Goal: Information Seeking & Learning: Learn about a topic

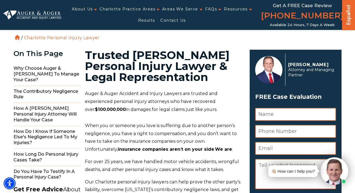
click at [49, 12] on img at bounding box center [32, 14] width 58 height 9
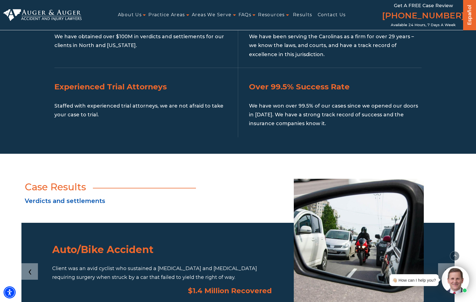
scroll to position [679, 0]
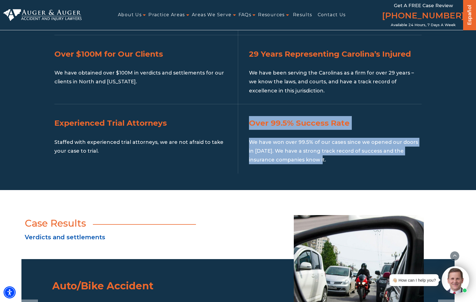
drag, startPoint x: 247, startPoint y: 101, endPoint x: 418, endPoint y: 146, distance: 176.6
click at [355, 146] on div "Over 99.5% Success Rate We have won over 99.5% of our cases since we opened our…" at bounding box center [330, 138] width 184 height 69
click at [355, 151] on section "Why Should You Choose Auger & Auger? At Auger & Auger Accident and Injury Lawye…" at bounding box center [238, 39] width 476 height 302
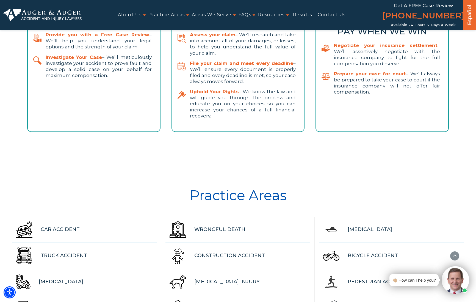
scroll to position [1044, 0]
